Goal: Task Accomplishment & Management: Manage account settings

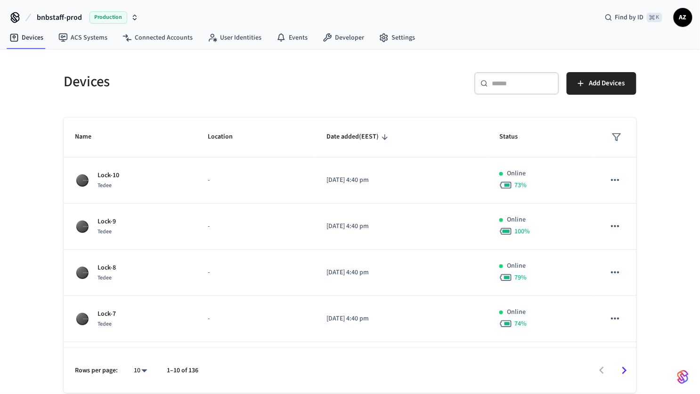
click at [499, 79] on input "text" at bounding box center [522, 83] width 61 height 9
paste input "**********"
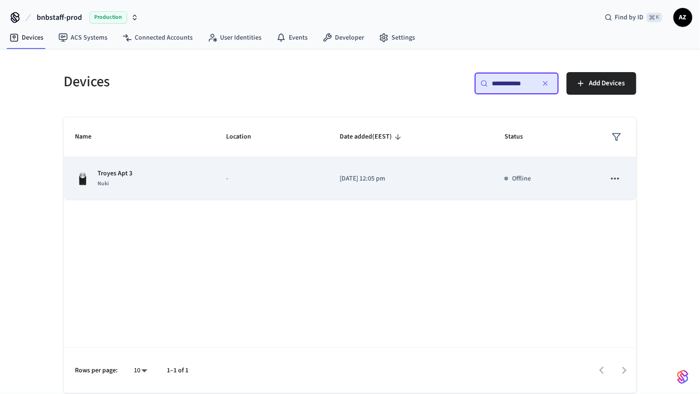
type input "**********"
click at [112, 180] on div "Nuki" at bounding box center [115, 184] width 35 height 10
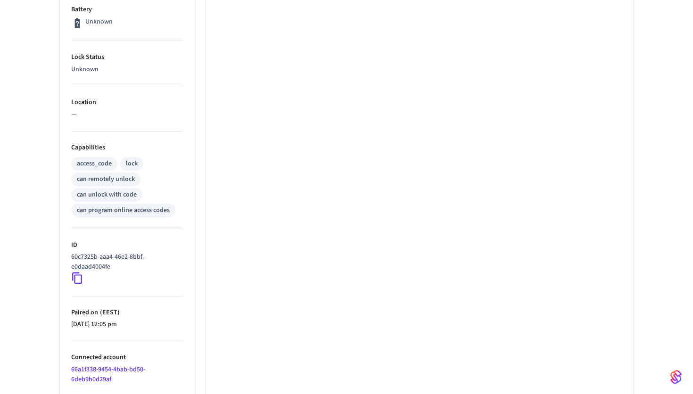
scroll to position [384, 0]
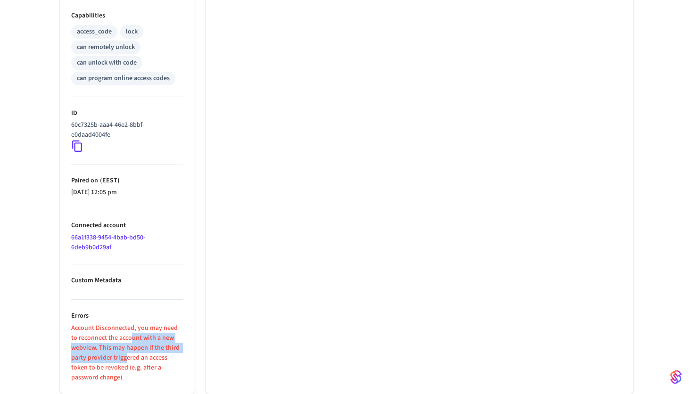
drag, startPoint x: 124, startPoint y: 334, endPoint x: 125, endPoint y: 367, distance: 33.5
click at [125, 361] on p "Account Disconnected, you may need to reconnect the account with a new webview.…" at bounding box center [127, 352] width 112 height 59
click at [124, 368] on p "Account Disconnected, you may need to reconnect the account with a new webview.…" at bounding box center [127, 352] width 112 height 59
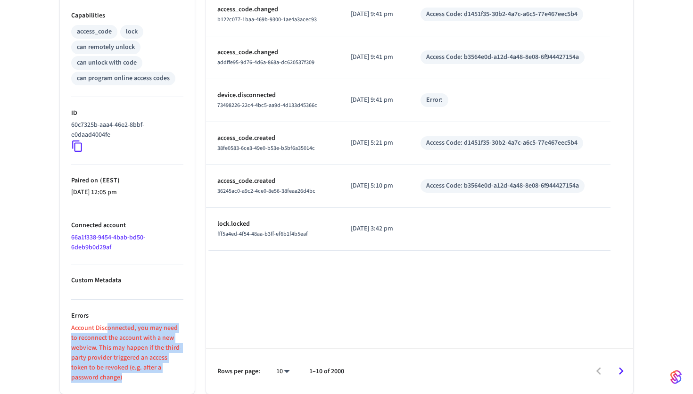
drag, startPoint x: 121, startPoint y: 374, endPoint x: 107, endPoint y: 328, distance: 48.2
click at [107, 328] on p "Account Disconnected, you may need to reconnect the account with a new webview.…" at bounding box center [127, 352] width 112 height 59
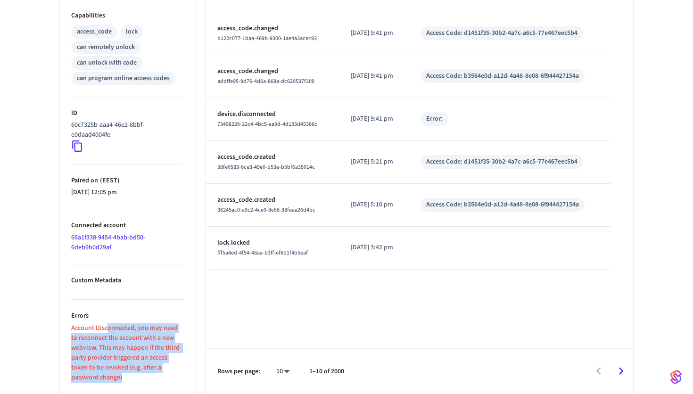
click at [107, 328] on p "Account Disconnected, you may need to reconnect the account with a new webview.…" at bounding box center [127, 352] width 112 height 59
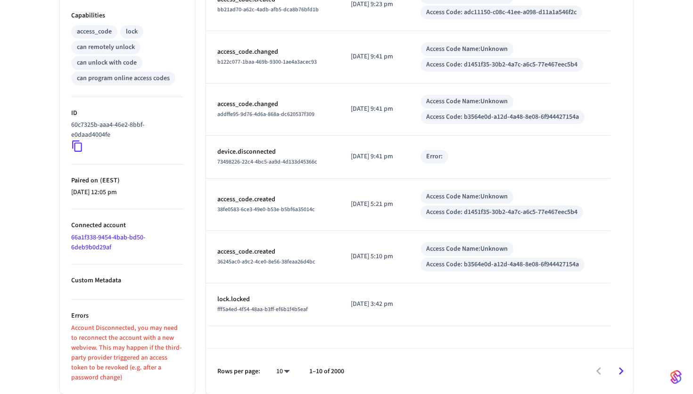
click at [94, 327] on p "Account Disconnected, you may need to reconnect the account with a new webview.…" at bounding box center [127, 352] width 112 height 59
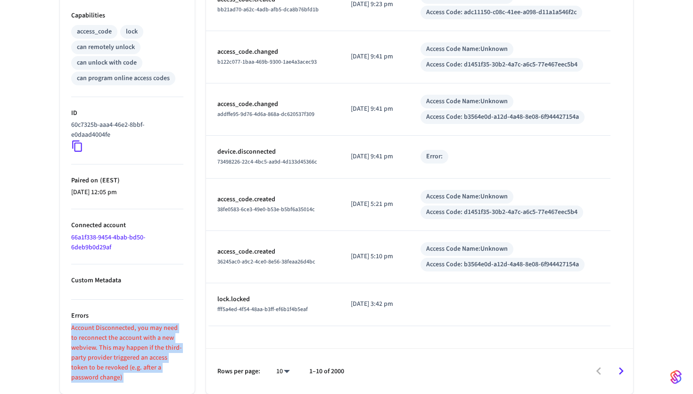
click at [94, 327] on p "Account Disconnected, you may need to reconnect the account with a new webview.…" at bounding box center [127, 352] width 112 height 59
click at [100, 356] on p "Account Disconnected, you may need to reconnect the account with a new webview.…" at bounding box center [127, 352] width 112 height 59
drag, startPoint x: 103, startPoint y: 378, endPoint x: 98, endPoint y: 326, distance: 52.6
click at [98, 326] on p "Account Disconnected, you may need to reconnect the account with a new webview.…" at bounding box center [127, 352] width 112 height 59
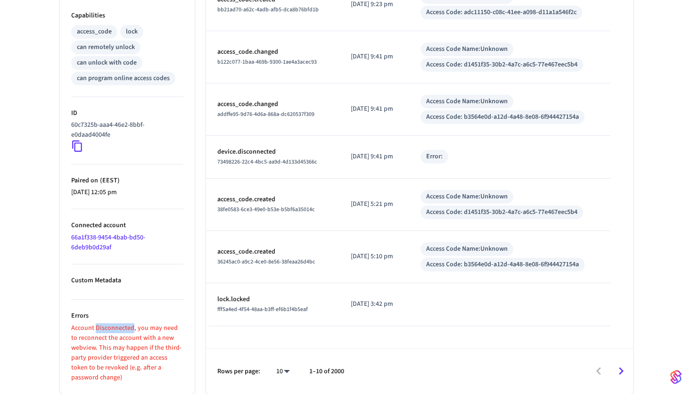
click at [98, 326] on p "Account Disconnected, you may need to reconnect the account with a new webview.…" at bounding box center [127, 352] width 112 height 59
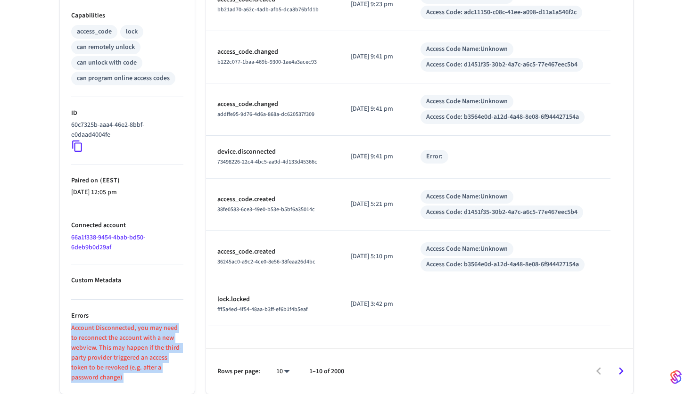
click at [98, 326] on p "Account Disconnected, you may need to reconnect the account with a new webview.…" at bounding box center [127, 352] width 112 height 59
click at [97, 355] on p "Account Disconnected, you may need to reconnect the account with a new webview.…" at bounding box center [127, 352] width 112 height 59
drag, startPoint x: 95, startPoint y: 376, endPoint x: 94, endPoint y: 329, distance: 46.7
click at [94, 329] on p "Account Disconnected, you may need to reconnect the account with a new webview.…" at bounding box center [127, 352] width 112 height 59
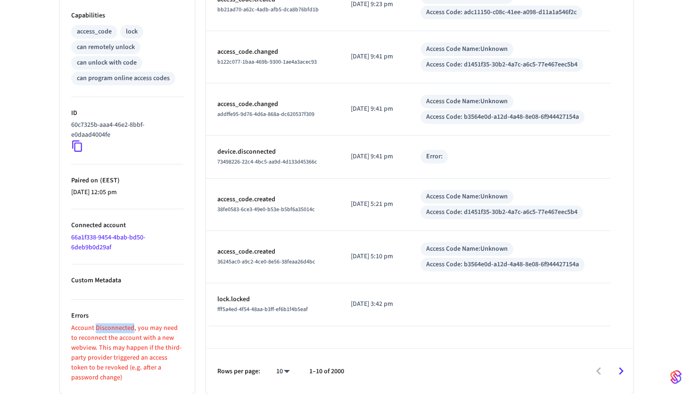
click at [94, 329] on p "Account Disconnected, you may need to reconnect the account with a new webview.…" at bounding box center [127, 352] width 112 height 59
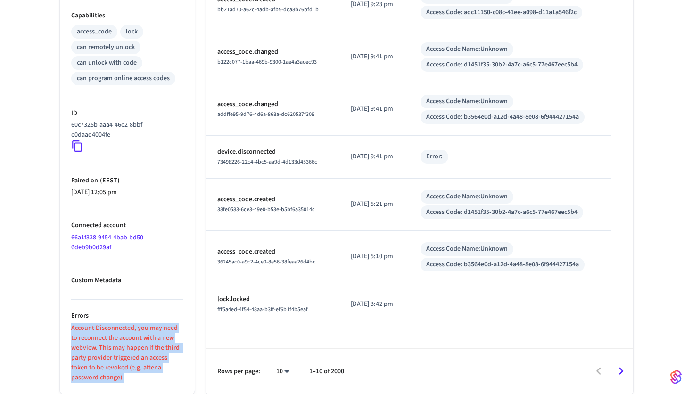
click at [94, 329] on p "Account Disconnected, you may need to reconnect the account with a new webview.…" at bounding box center [127, 352] width 112 height 59
click at [132, 364] on p "Account Disconnected, you may need to reconnect the account with a new webview.…" at bounding box center [127, 352] width 112 height 59
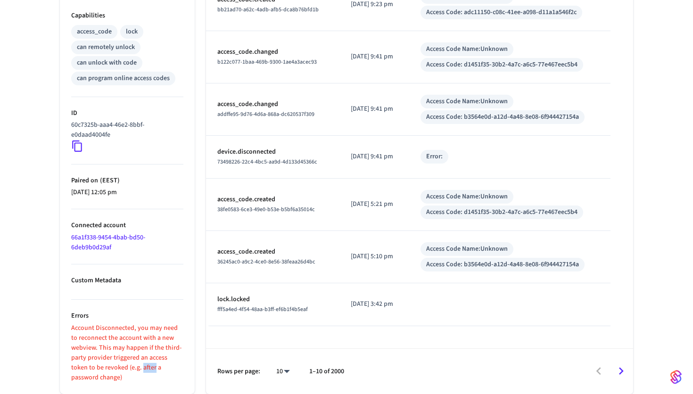
click at [132, 364] on p "Account Disconnected, you may need to reconnect the account with a new webview.…" at bounding box center [127, 352] width 112 height 59
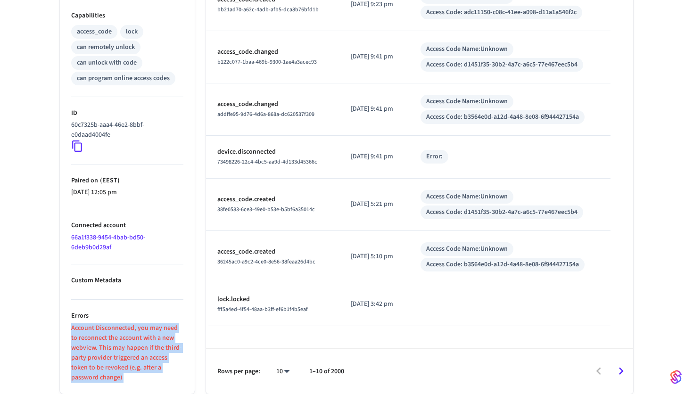
click at [132, 364] on p "Account Disconnected, you may need to reconnect the account with a new webview.…" at bounding box center [127, 352] width 112 height 59
click at [149, 333] on p "Account Disconnected, you may need to reconnect the account with a new webview.…" at bounding box center [127, 352] width 112 height 59
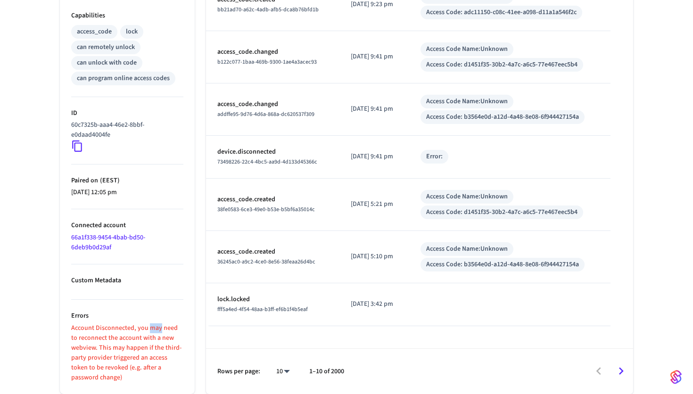
click at [149, 333] on p "Account Disconnected, you may need to reconnect the account with a new webview.…" at bounding box center [127, 352] width 112 height 59
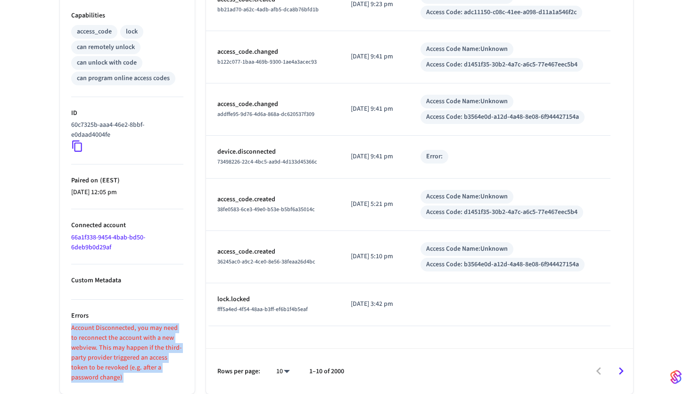
click at [114, 346] on p "Account Disconnected, you may need to reconnect the account with a new webview.…" at bounding box center [127, 352] width 112 height 59
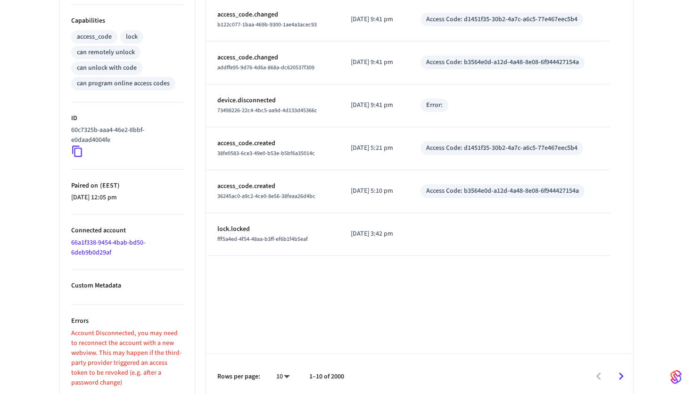
scroll to position [384, 0]
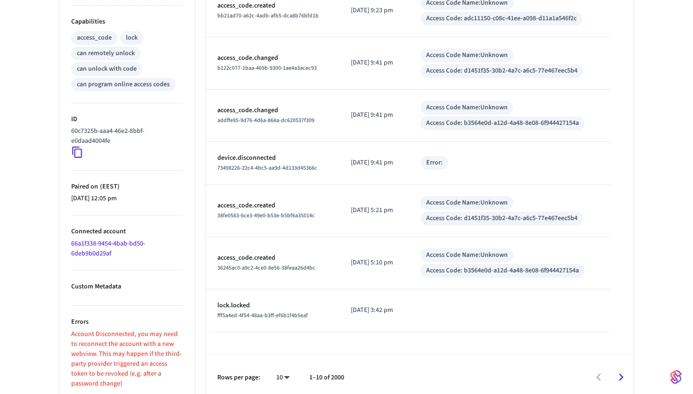
scroll to position [270, 0]
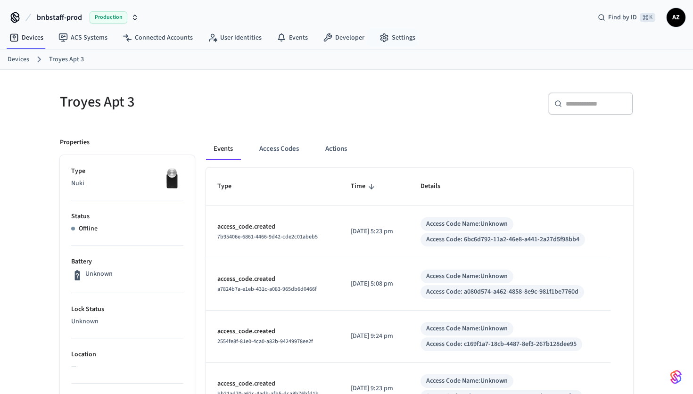
scroll to position [384, 0]
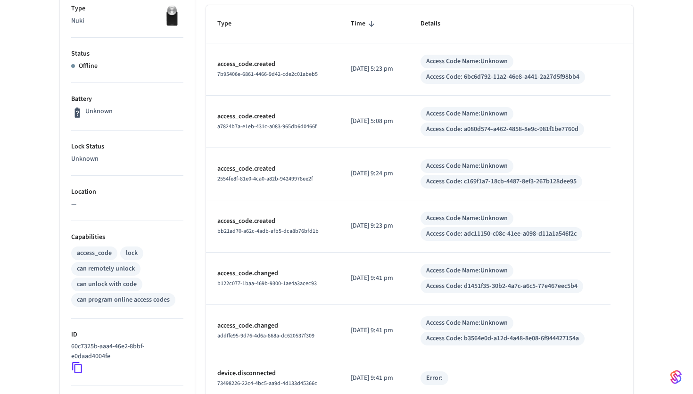
scroll to position [384, 0]
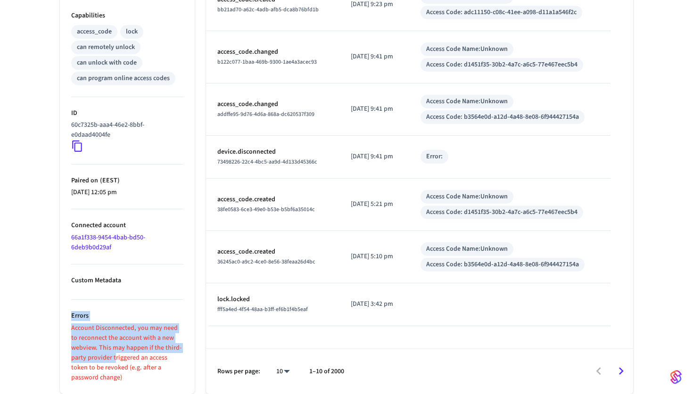
drag, startPoint x: 115, startPoint y: 362, endPoint x: 101, endPoint y: 305, distance: 58.7
click at [101, 305] on li "Errors Account Disconnected, you may need to reconnect the account with a new w…" at bounding box center [127, 341] width 112 height 83
click at [107, 346] on p "Account Disconnected, you may need to reconnect the account with a new webview.…" at bounding box center [127, 352] width 112 height 59
drag, startPoint x: 98, startPoint y: 380, endPoint x: 84, endPoint y: 324, distance: 57.1
click at [84, 324] on p "Account Disconnected, you may need to reconnect the account with a new webview.…" at bounding box center [127, 352] width 112 height 59
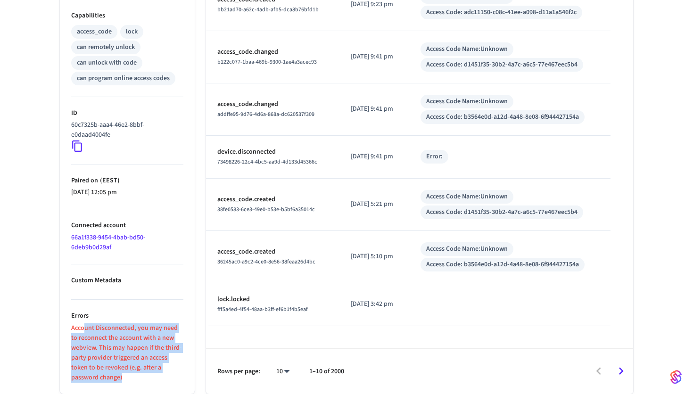
click at [84, 324] on p "Account Disconnected, you may need to reconnect the account with a new webview.…" at bounding box center [127, 352] width 112 height 59
drag, startPoint x: 73, startPoint y: 330, endPoint x: 106, endPoint y: 388, distance: 67.1
click at [106, 387] on ul "Type Nuki Status Offline Battery Unknown Lock Status Unknown Location — Capabil…" at bounding box center [127, 82] width 135 height 623
click at [106, 388] on ul "Type Nuki Status Offline Battery Unknown Lock Status Unknown Location — Capabil…" at bounding box center [127, 82] width 135 height 623
drag, startPoint x: 104, startPoint y: 375, endPoint x: 93, endPoint y: 325, distance: 50.5
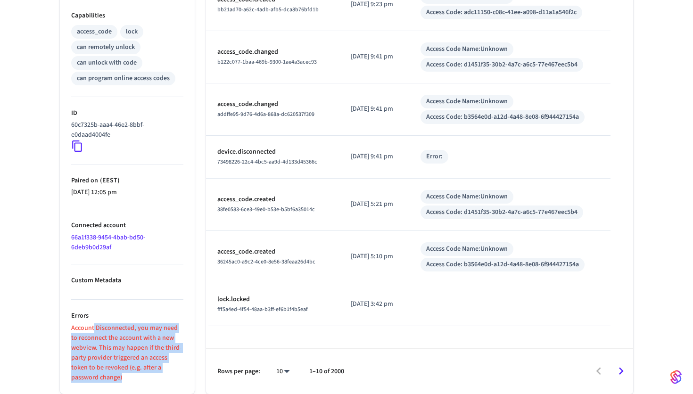
click at [93, 325] on p "Account Disconnected, you may need to reconnect the account with a new webview.…" at bounding box center [127, 352] width 112 height 59
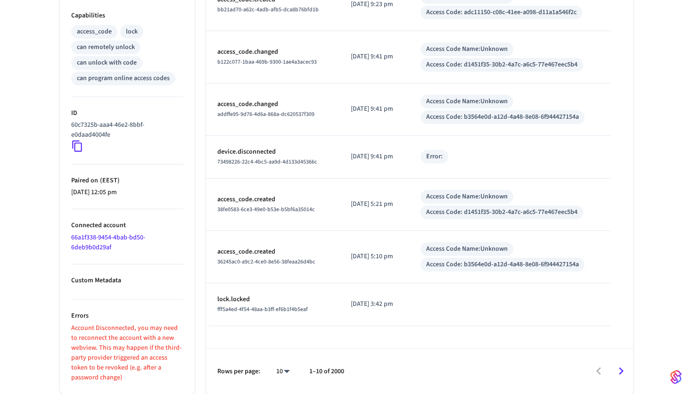
click at [369, 211] on td "[DATE] 5:21 pm" at bounding box center [374, 205] width 70 height 52
drag, startPoint x: 343, startPoint y: 263, endPoint x: 312, endPoint y: 183, distance: 86.5
click at [313, 187] on tbody "access_code.created 7b95406e-6861-4466-9d42-cde2c01abeb5 [DATE] 5:23 pm Access …" at bounding box center [419, 74] width 427 height 504
click at [310, 176] on td "device.disconnected 73498226-22c4-4bc5-aa9d-4d133d45366c" at bounding box center [272, 157] width 133 height 43
drag, startPoint x: 294, startPoint y: 209, endPoint x: 263, endPoint y: 173, distance: 46.8
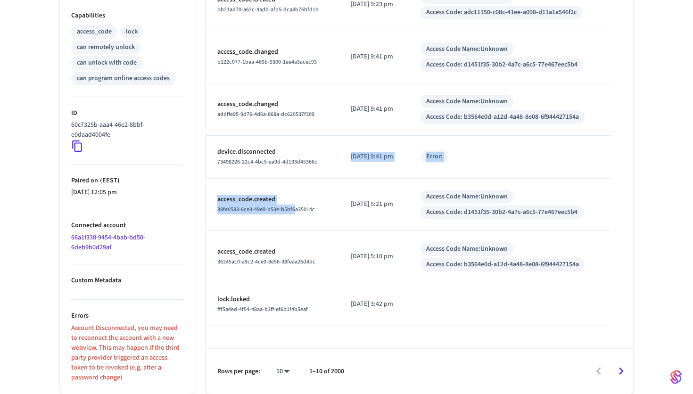
click at [263, 173] on tbody "access_code.created 7b95406e-6861-4466-9d42-cde2c01abeb5 [DATE] 5:23 pm Access …" at bounding box center [419, 74] width 427 height 504
click at [260, 221] on td "access_code.created 38fe0583-6ce3-49e0-b53e-b5bf6a35014c" at bounding box center [272, 205] width 133 height 52
drag, startPoint x: 324, startPoint y: 218, endPoint x: 273, endPoint y: 183, distance: 62.3
click at [273, 183] on td "access_code.created 38fe0583-6ce3-49e0-b53e-b5bf6a35014c" at bounding box center [272, 205] width 133 height 52
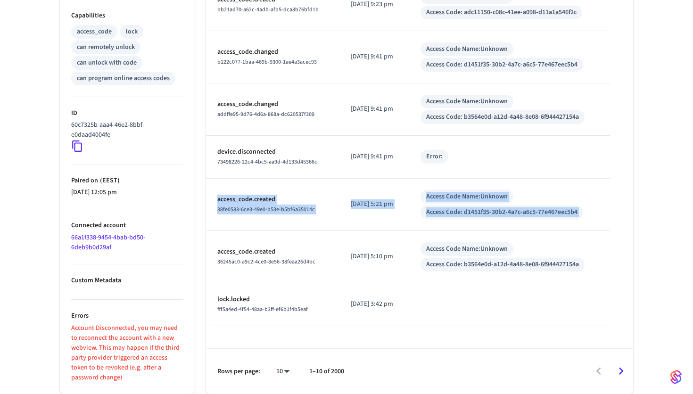
drag, startPoint x: 250, startPoint y: 240, endPoint x: 240, endPoint y: 175, distance: 65.2
click at [240, 175] on tbody "access_code.created 7b95406e-6861-4466-9d42-cde2c01abeb5 [DATE] 5:23 pm Access …" at bounding box center [419, 74] width 427 height 504
click at [240, 175] on td "device.disconnected 73498226-22c4-4bc5-aa9d-4d133d45366c" at bounding box center [272, 157] width 133 height 43
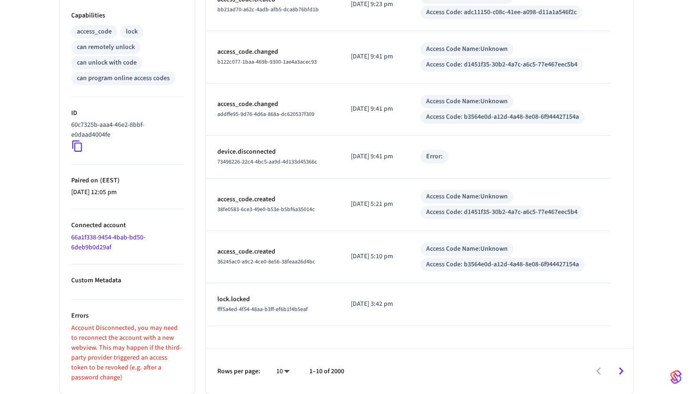
click at [137, 342] on p "Account Disconnected, you may need to reconnect the account with a new webview.…" at bounding box center [127, 352] width 112 height 59
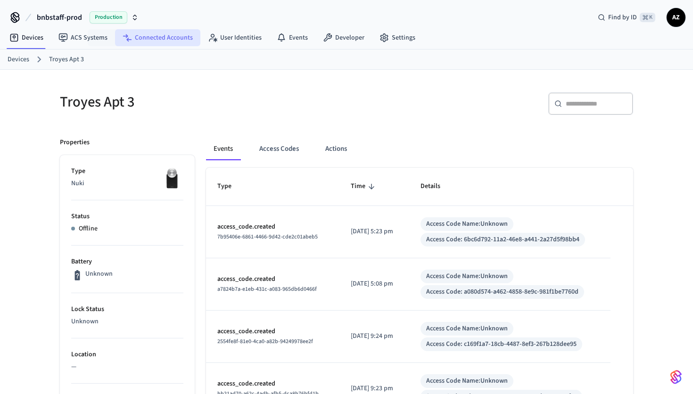
click at [139, 42] on link "Connected Accounts" at bounding box center [157, 37] width 85 height 17
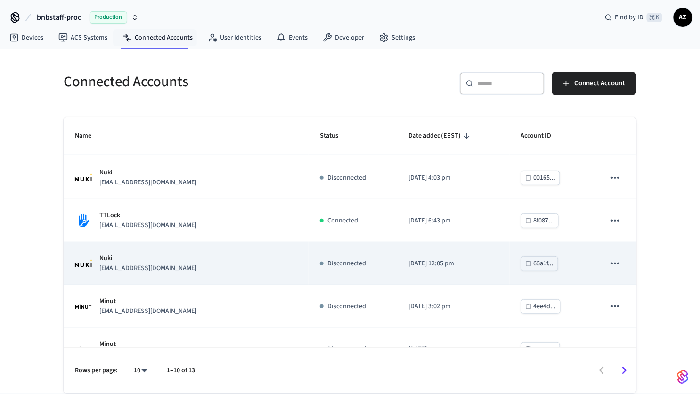
scroll to position [220, 0]
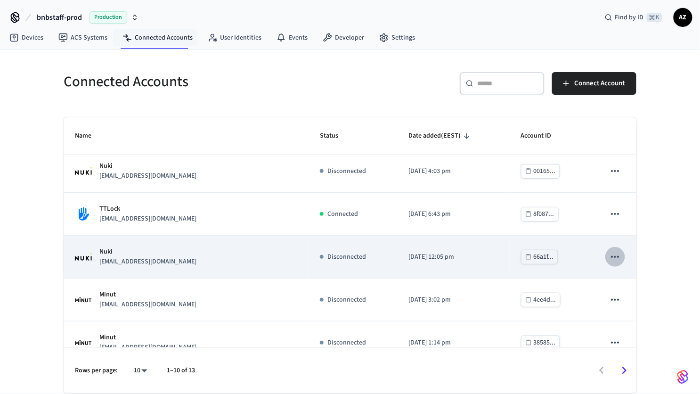
click at [609, 258] on icon "sticky table" at bounding box center [615, 257] width 12 height 12
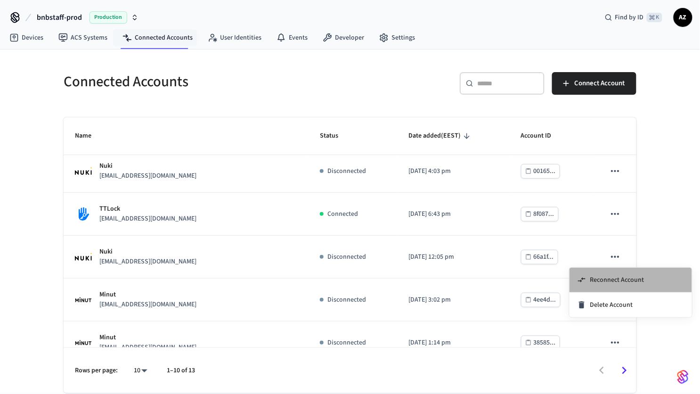
click at [602, 279] on span "Reconnect Account" at bounding box center [617, 279] width 54 height 9
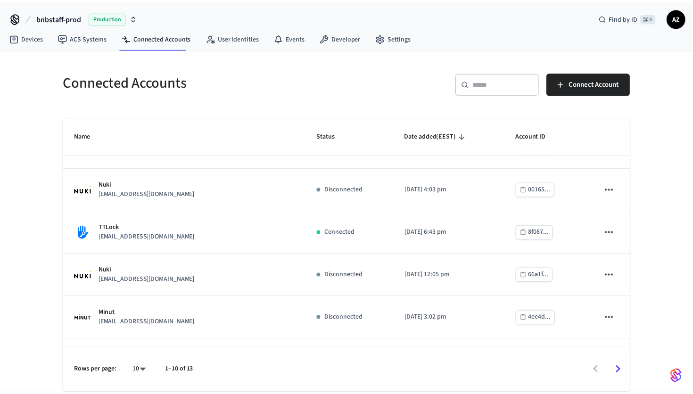
scroll to position [0, 0]
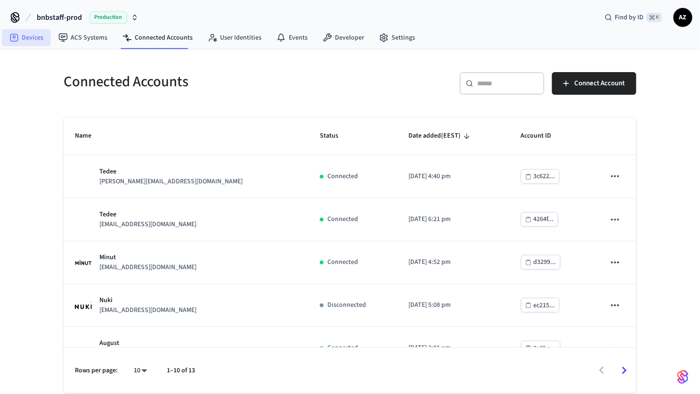
click at [36, 37] on link "Devices" at bounding box center [26, 37] width 49 height 17
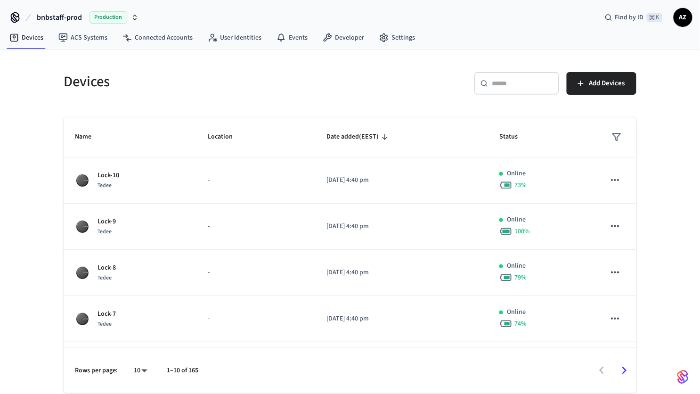
click at [514, 81] on input "text" at bounding box center [522, 83] width 61 height 9
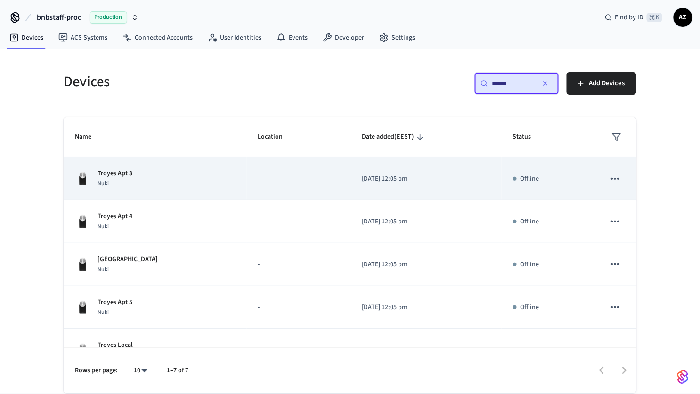
type input "******"
click at [127, 175] on p "Troyes Apt 3" at bounding box center [115, 174] width 35 height 10
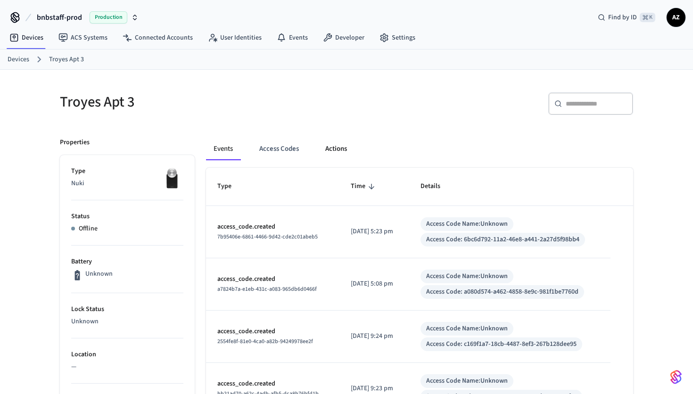
click at [348, 148] on button "Actions" at bounding box center [336, 149] width 37 height 23
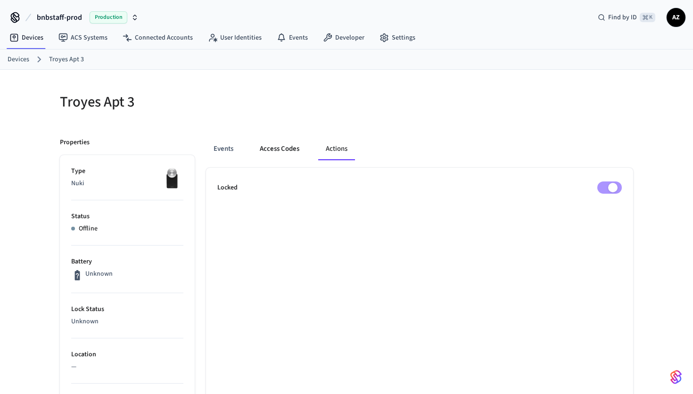
click at [265, 147] on button "Access Codes" at bounding box center [279, 149] width 55 height 23
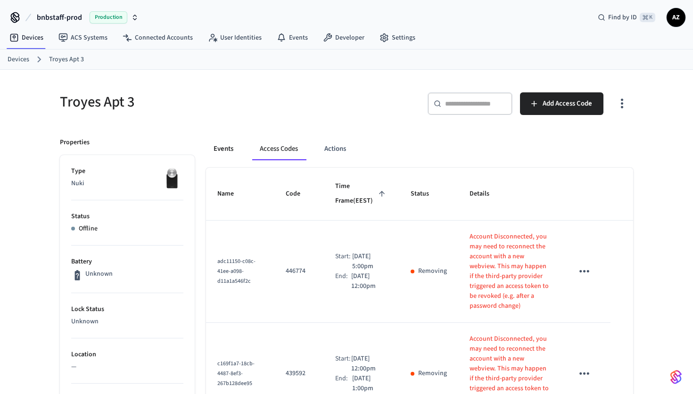
click at [235, 150] on button "Events" at bounding box center [223, 149] width 35 height 23
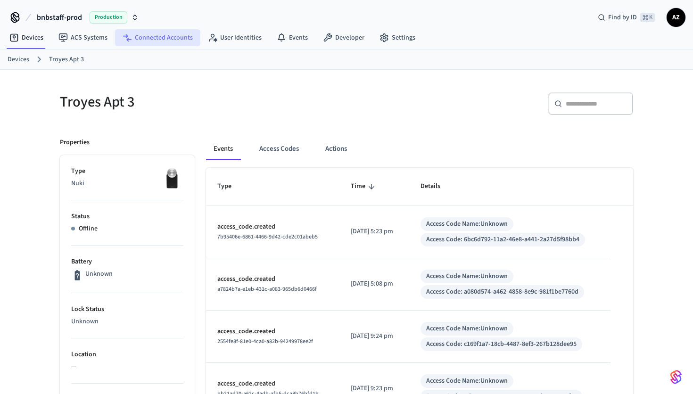
click at [157, 40] on link "Connected Accounts" at bounding box center [157, 37] width 85 height 17
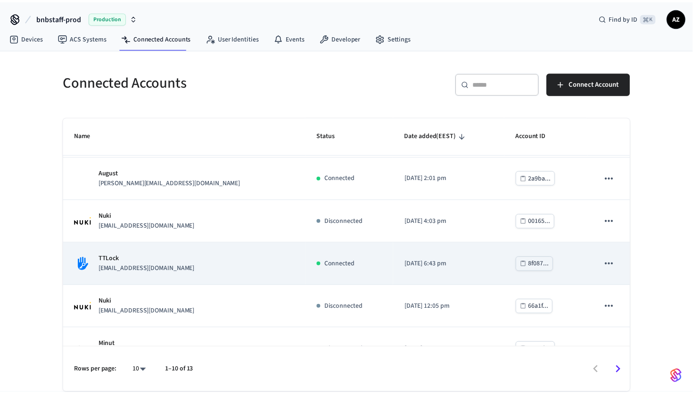
scroll to position [177, 0]
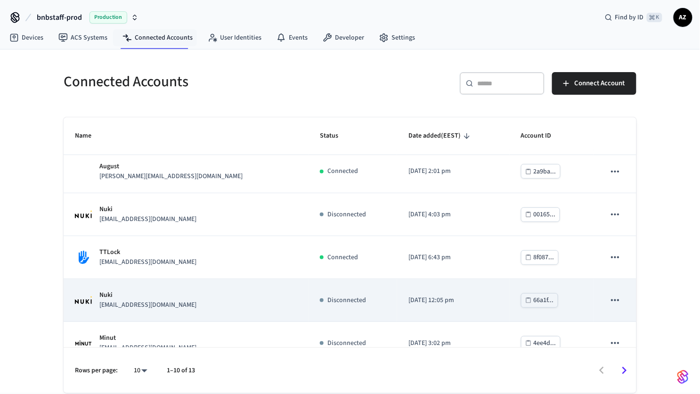
click at [118, 293] on p "Nuki" at bounding box center [147, 295] width 97 height 10
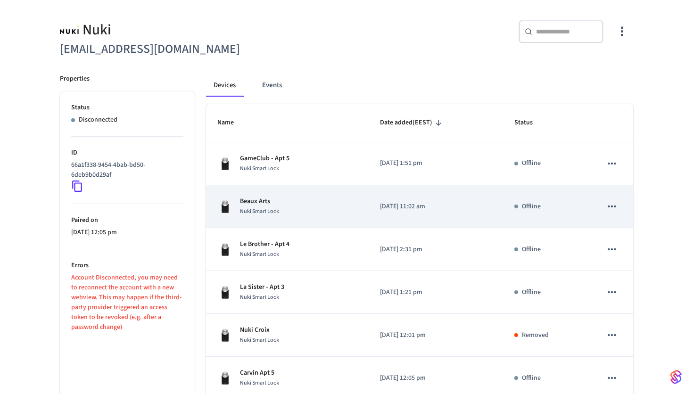
scroll to position [65, 0]
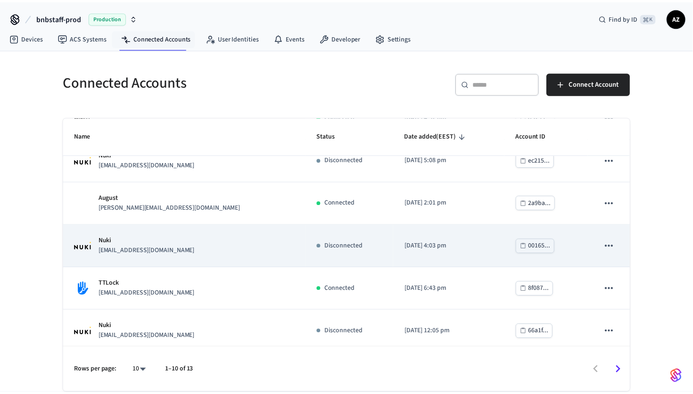
scroll to position [154, 0]
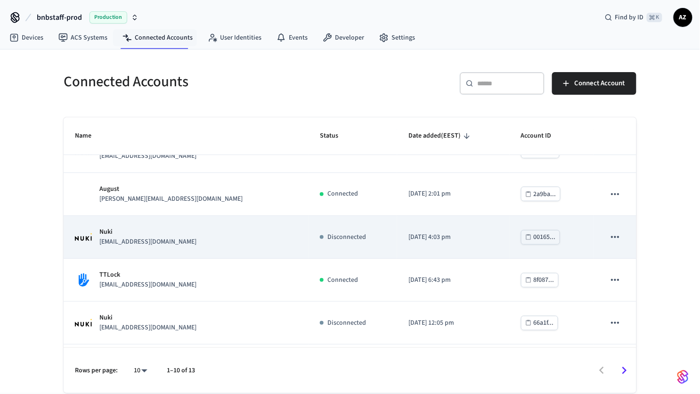
click at [111, 228] on p "Nuki" at bounding box center [147, 232] width 97 height 10
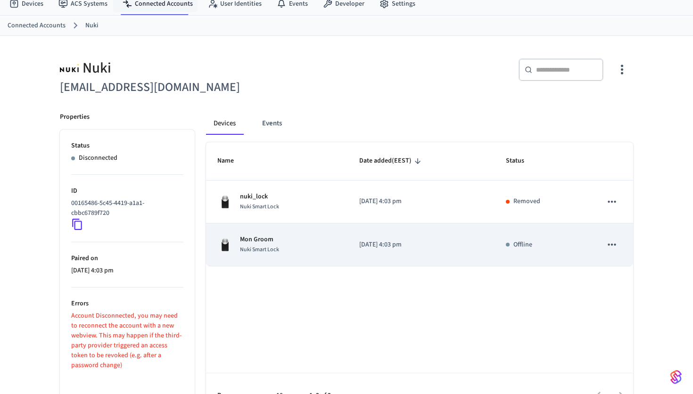
scroll to position [58, 0]
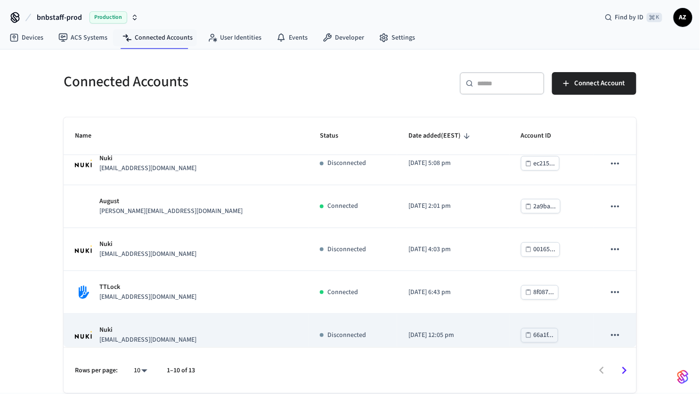
scroll to position [183, 0]
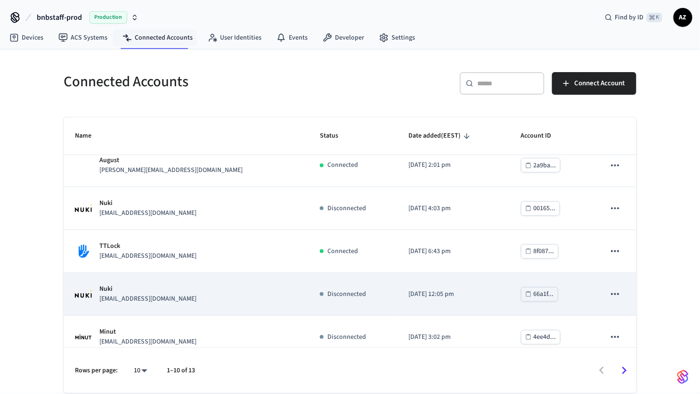
click at [609, 295] on icon "sticky table" at bounding box center [615, 294] width 12 height 12
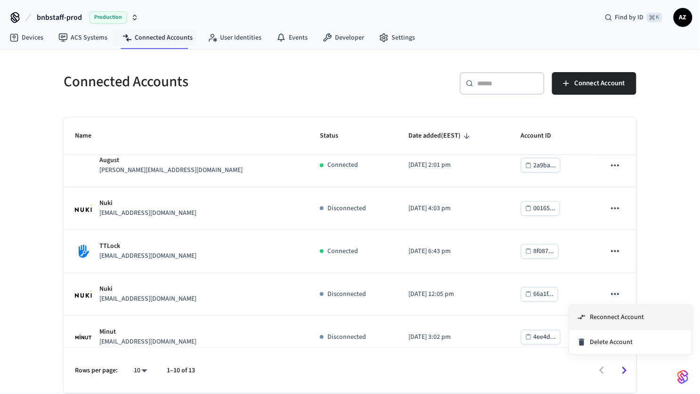
click at [604, 317] on span "Reconnect Account" at bounding box center [617, 316] width 54 height 9
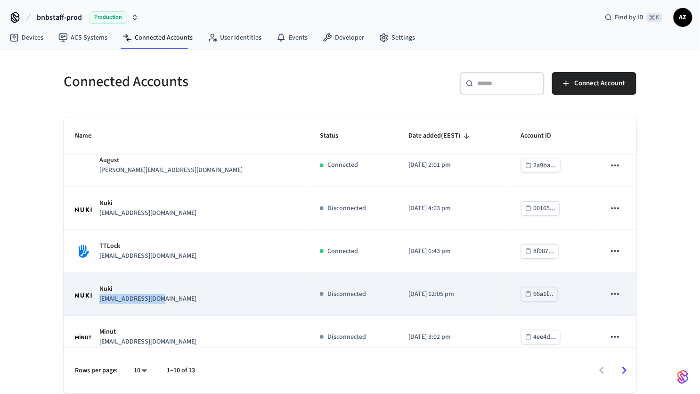
drag, startPoint x: 163, startPoint y: 300, endPoint x: 99, endPoint y: 300, distance: 63.6
click at [99, 300] on div "Nuki lcdtroyes@gmail.com" at bounding box center [186, 294] width 222 height 20
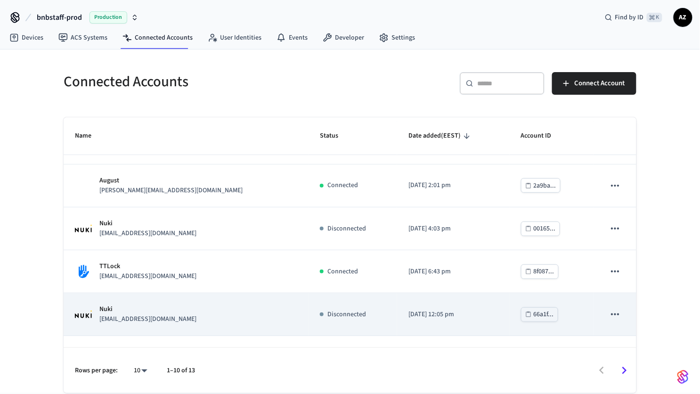
scroll to position [237, 0]
